Goal: Task Accomplishment & Management: Manage account settings

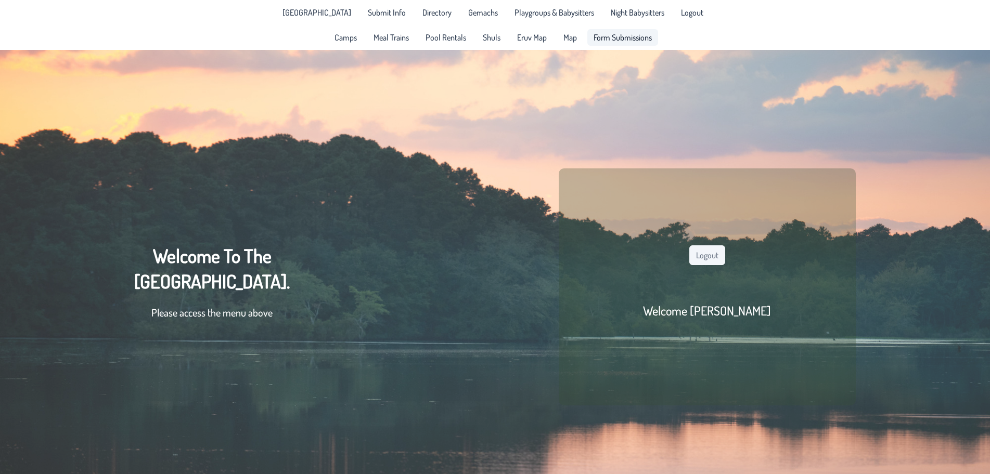
click at [612, 34] on span "Form Submissions" at bounding box center [622, 37] width 58 height 8
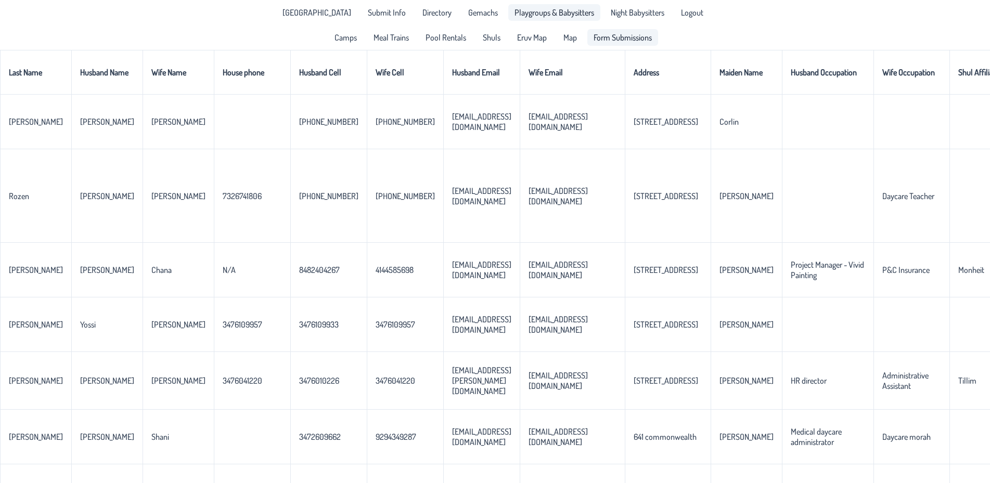
click at [548, 10] on span "Playgroups & Babysitters" at bounding box center [554, 12] width 80 height 8
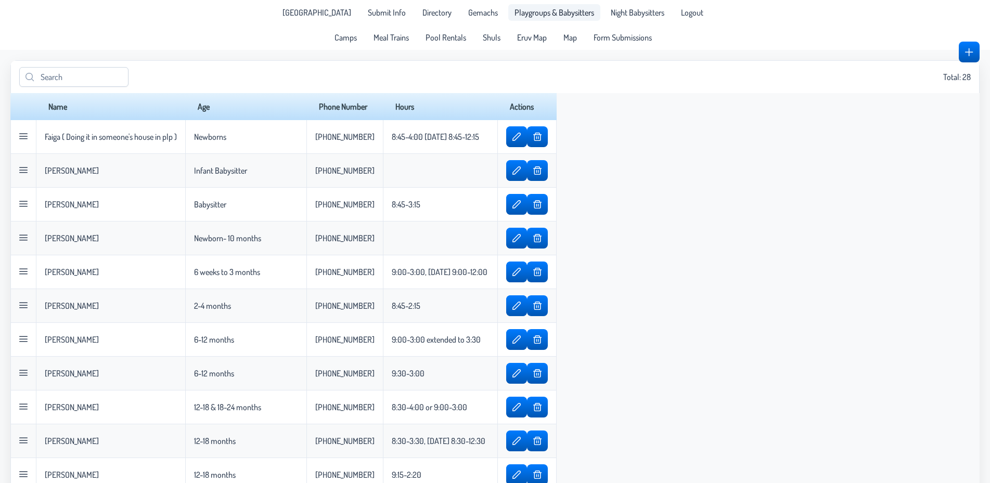
click at [477, 15] on span "Gemachs" at bounding box center [483, 12] width 30 height 8
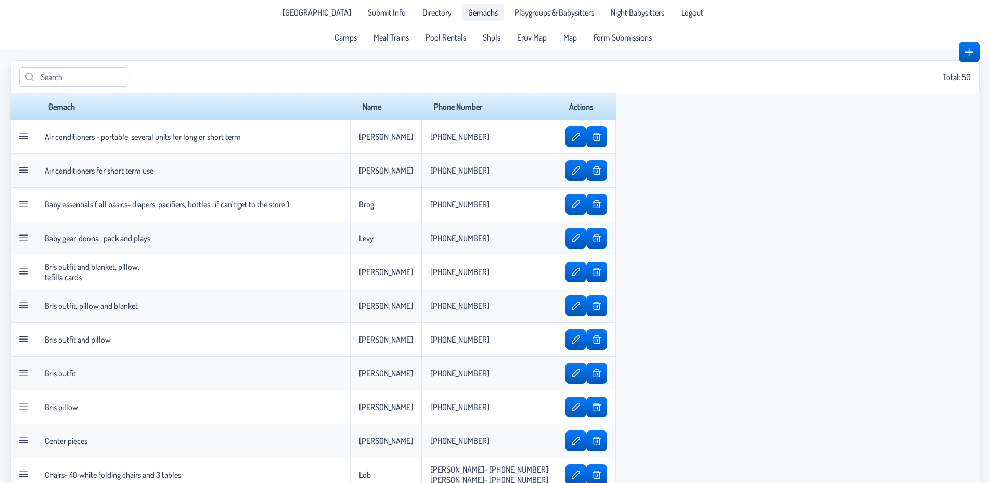
click at [546, 3] on div "[GEOGRAPHIC_DATA] Submit Info Directory Gemachs Playgroups & Babysitters Night …" at bounding box center [495, 12] width 450 height 25
click at [537, 13] on span "Playgroups & Babysitters" at bounding box center [554, 12] width 80 height 8
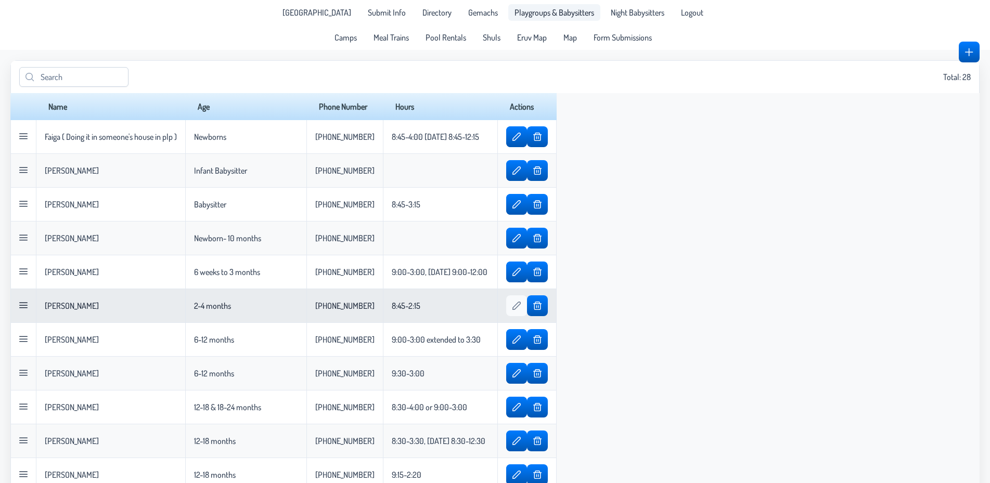
click at [526, 311] on button "button" at bounding box center [517, 305] width 20 height 21
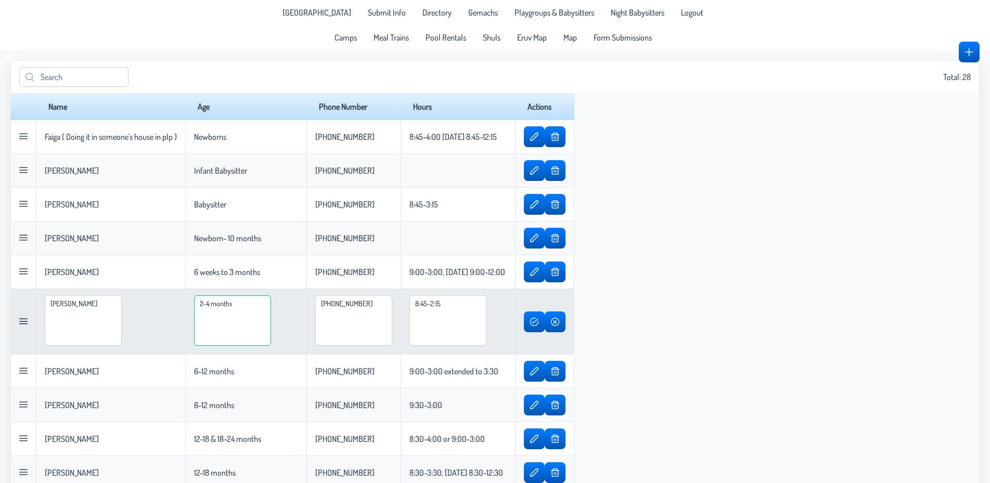
drag, startPoint x: 215, startPoint y: 304, endPoint x: 203, endPoint y: 304, distance: 12.5
click at [203, 304] on textarea "2-4 months" at bounding box center [232, 320] width 77 height 50
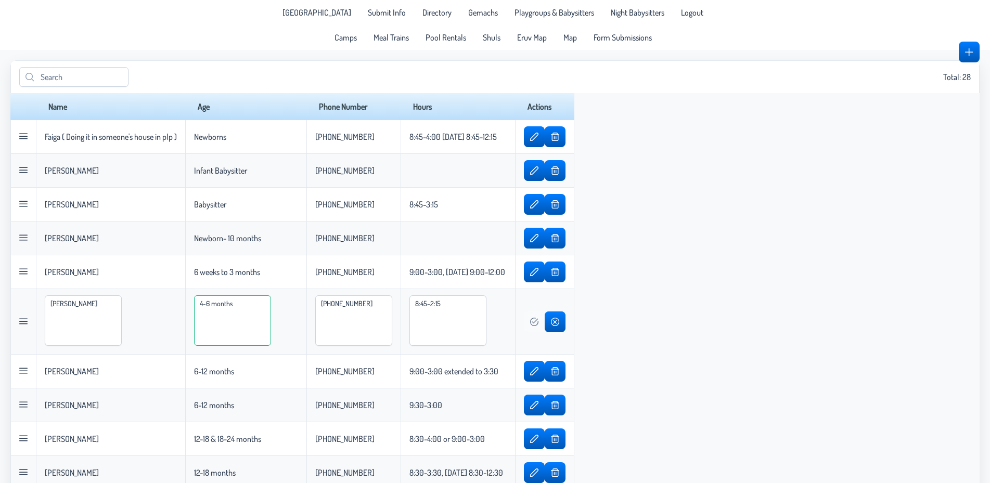
type textarea "4-6 months"
click at [544, 327] on button "button" at bounding box center [534, 322] width 20 height 21
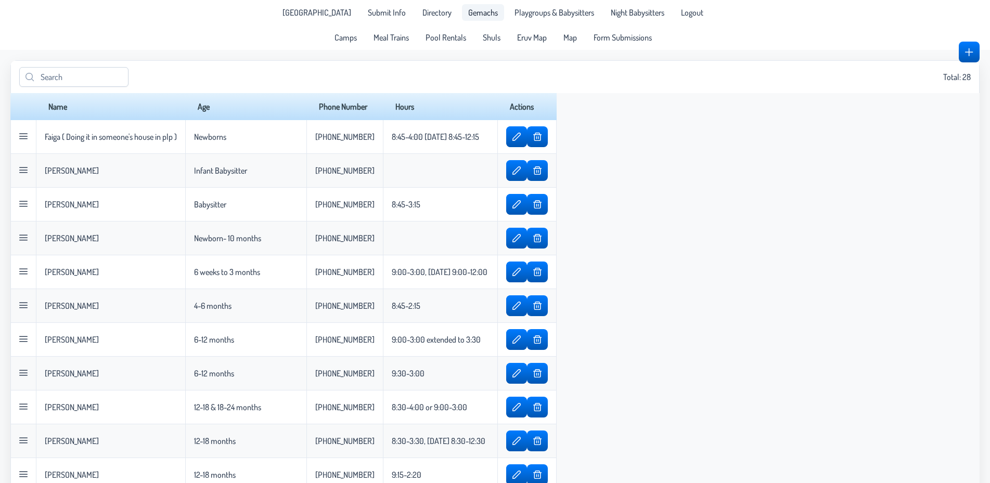
click at [476, 16] on span "Gemachs" at bounding box center [483, 12] width 30 height 8
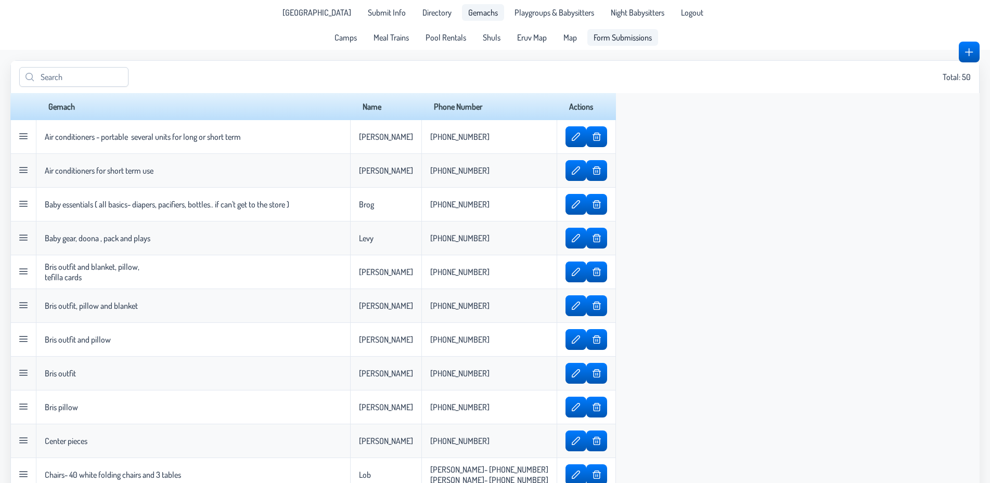
click at [619, 42] on span "Form Submissions" at bounding box center [622, 37] width 58 height 8
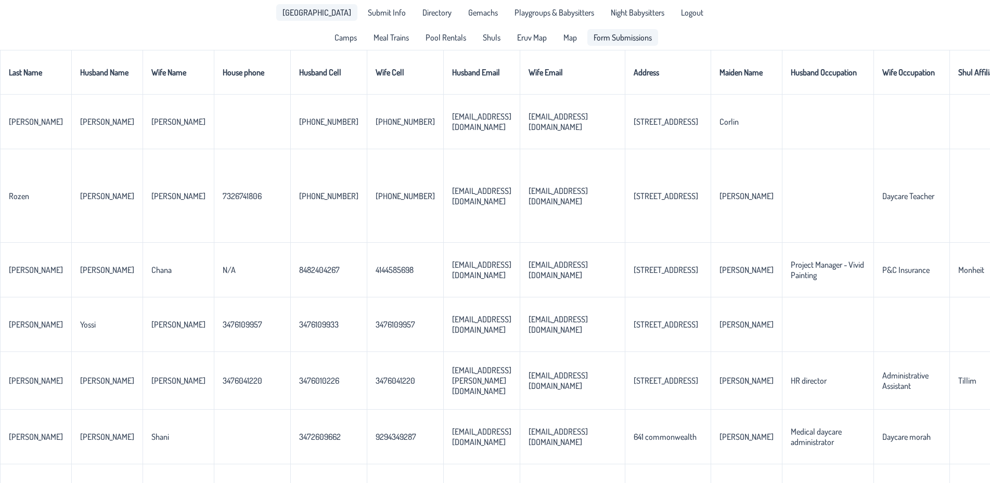
click at [325, 14] on span "[GEOGRAPHIC_DATA]" at bounding box center [316, 12] width 69 height 8
